Goal: Navigation & Orientation: Find specific page/section

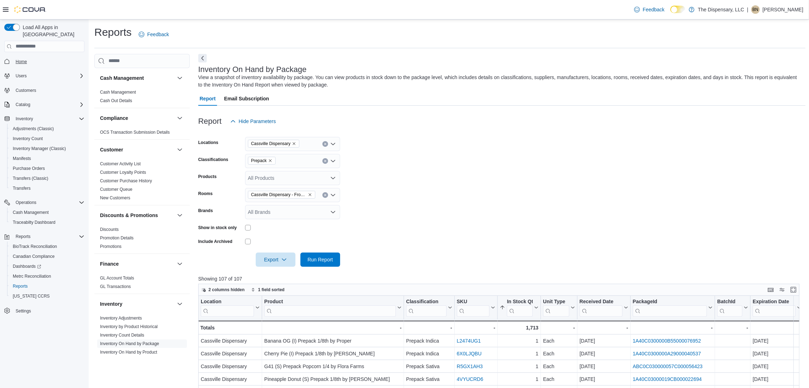
scroll to position [106, 0]
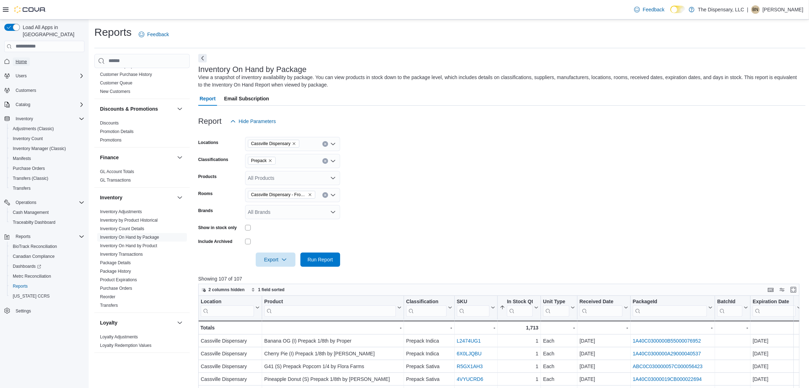
click at [25, 59] on span "Home" at bounding box center [21, 62] width 11 height 6
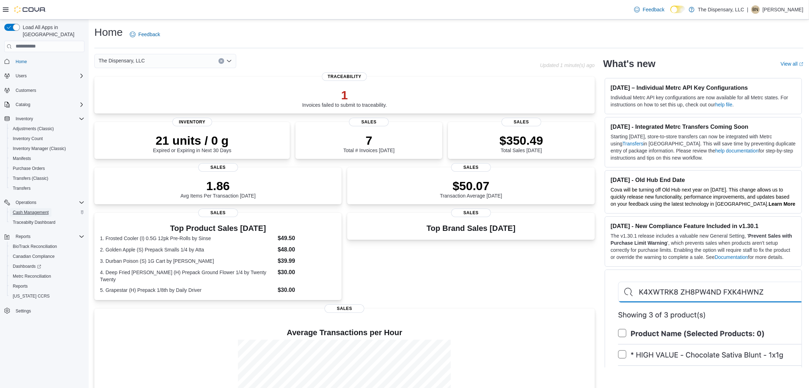
click at [42, 210] on span "Cash Management" at bounding box center [31, 213] width 36 height 6
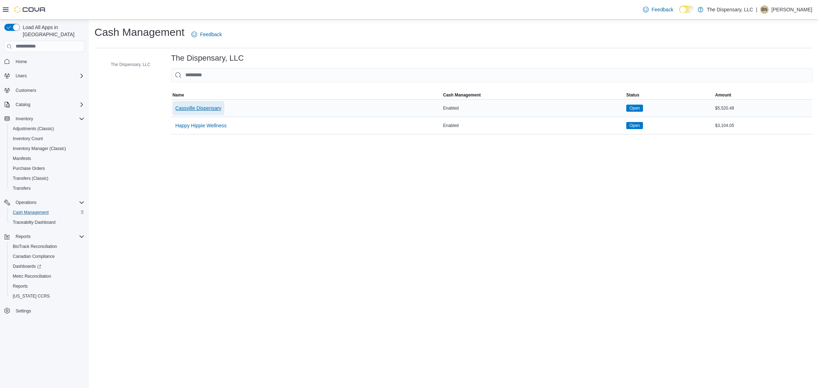
click at [188, 103] on span "Cassville Dispensary" at bounding box center [198, 108] width 46 height 14
